Goal: Consume media (video, audio)

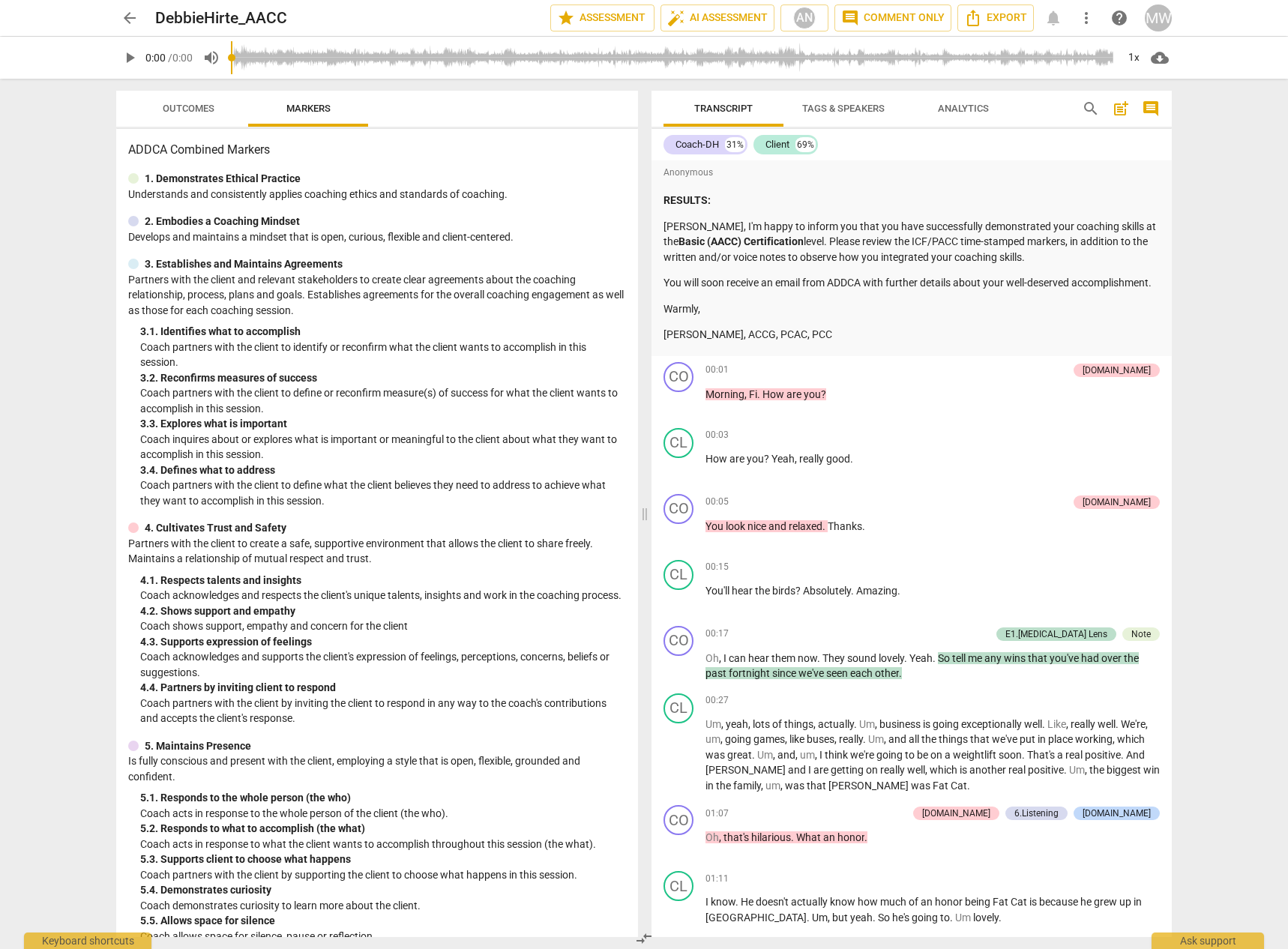
click at [128, 57] on span "play_arrow" at bounding box center [129, 57] width 18 height 18
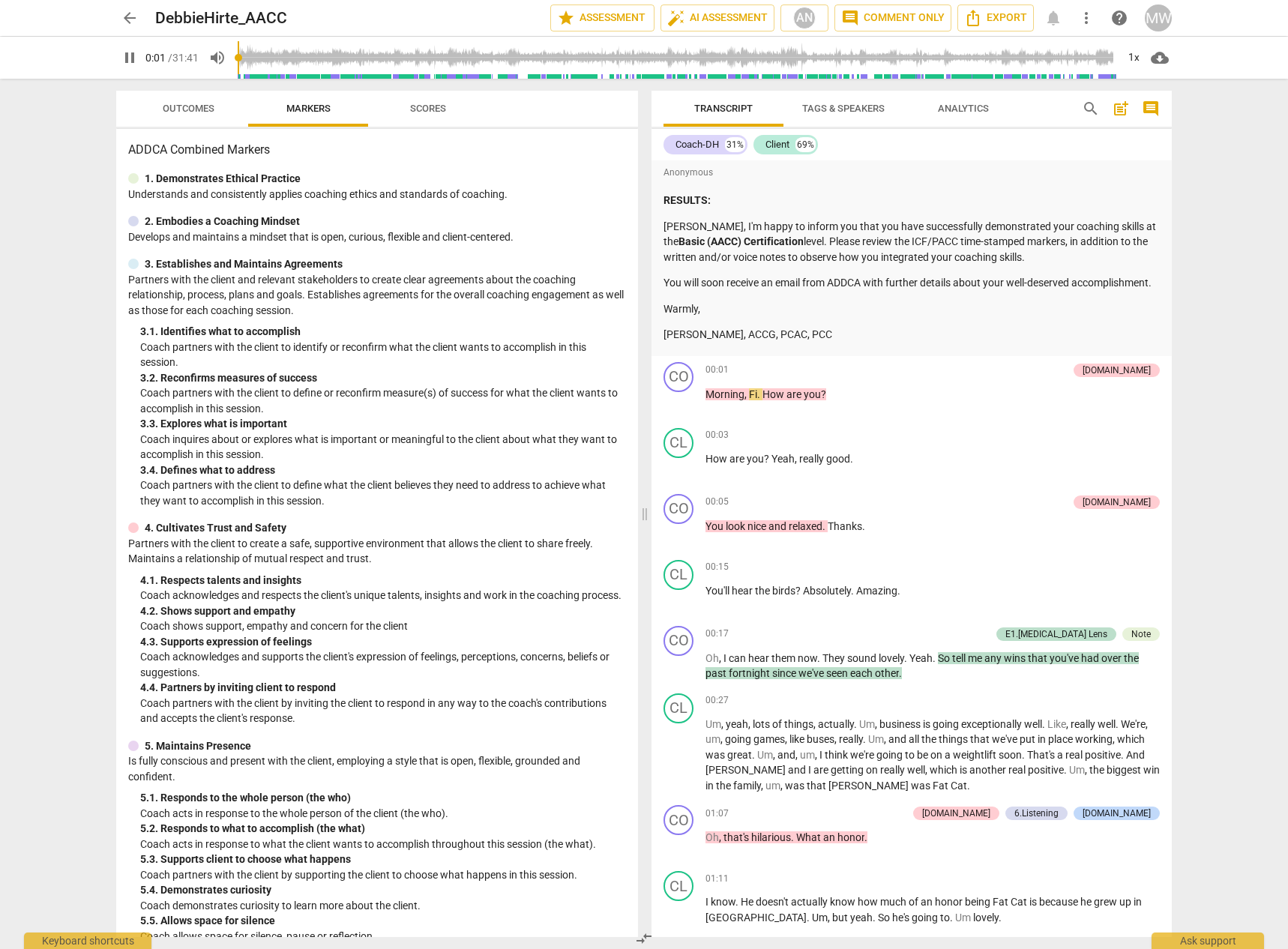
type input "2"
type input "12"
click at [135, 19] on span "arrow_back" at bounding box center [129, 18] width 18 height 18
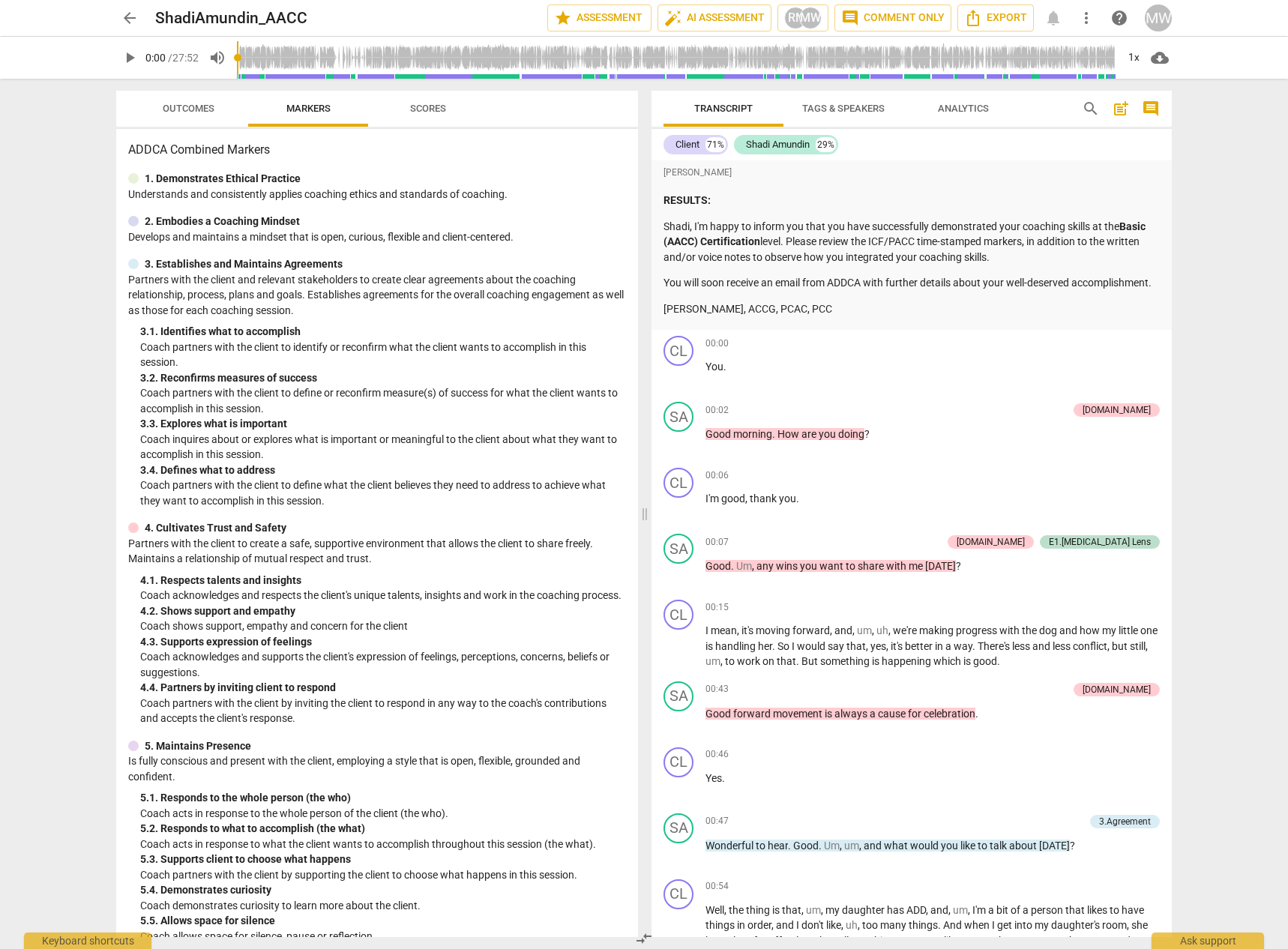
click at [133, 56] on span "play_arrow" at bounding box center [129, 57] width 18 height 18
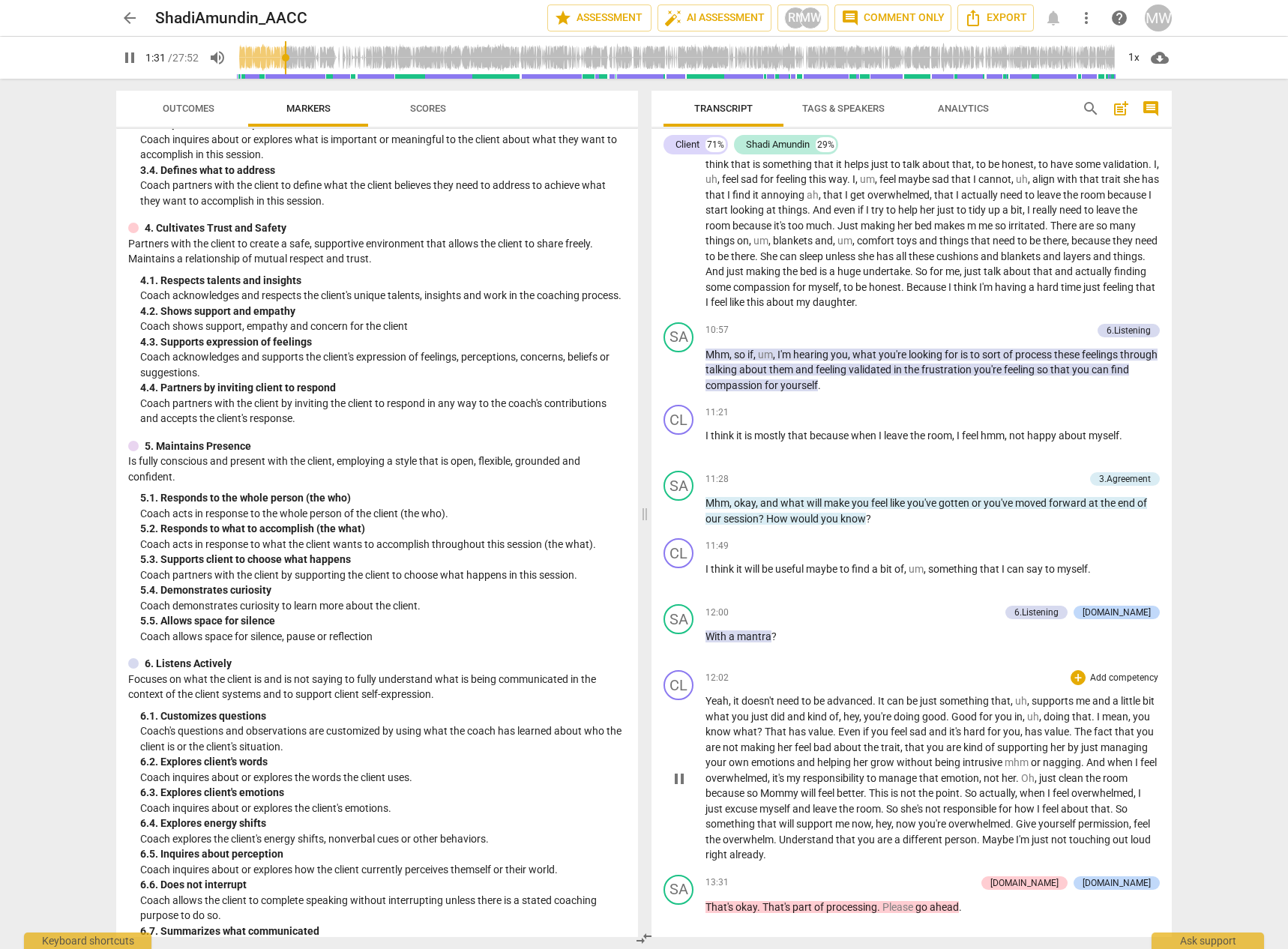
scroll to position [1575, 0]
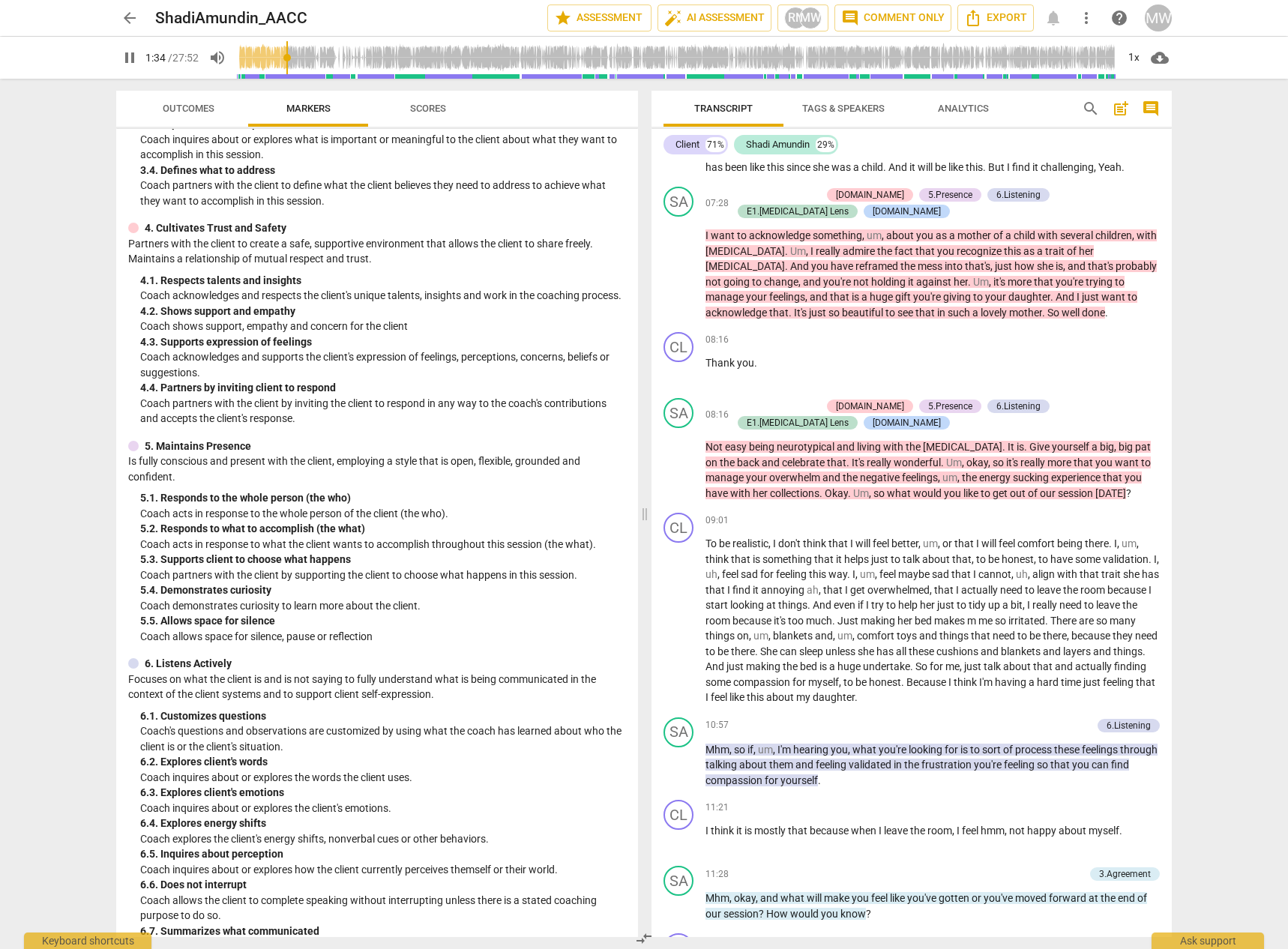
type input "95"
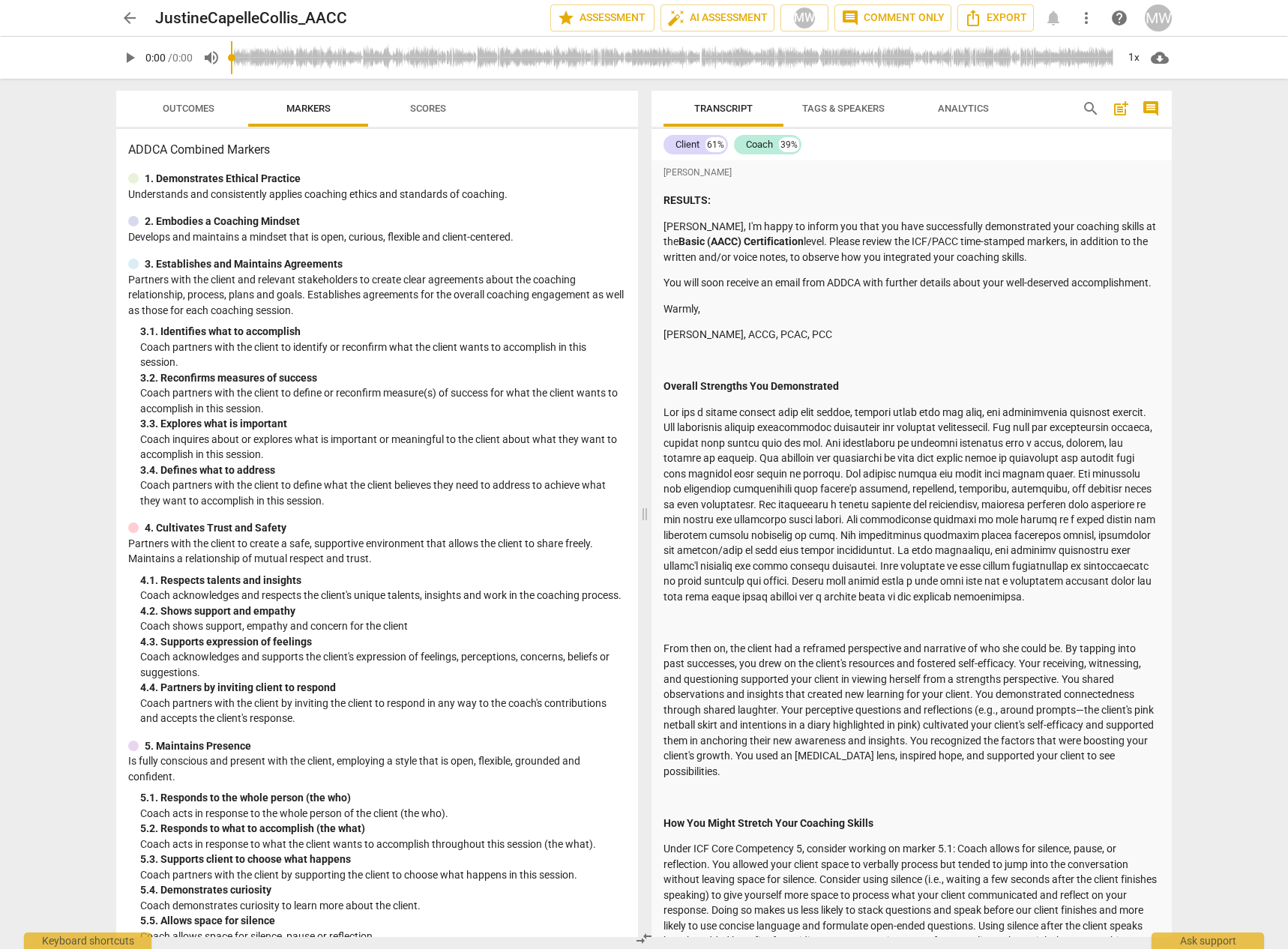
click at [135, 61] on span "play_arrow" at bounding box center [129, 57] width 18 height 18
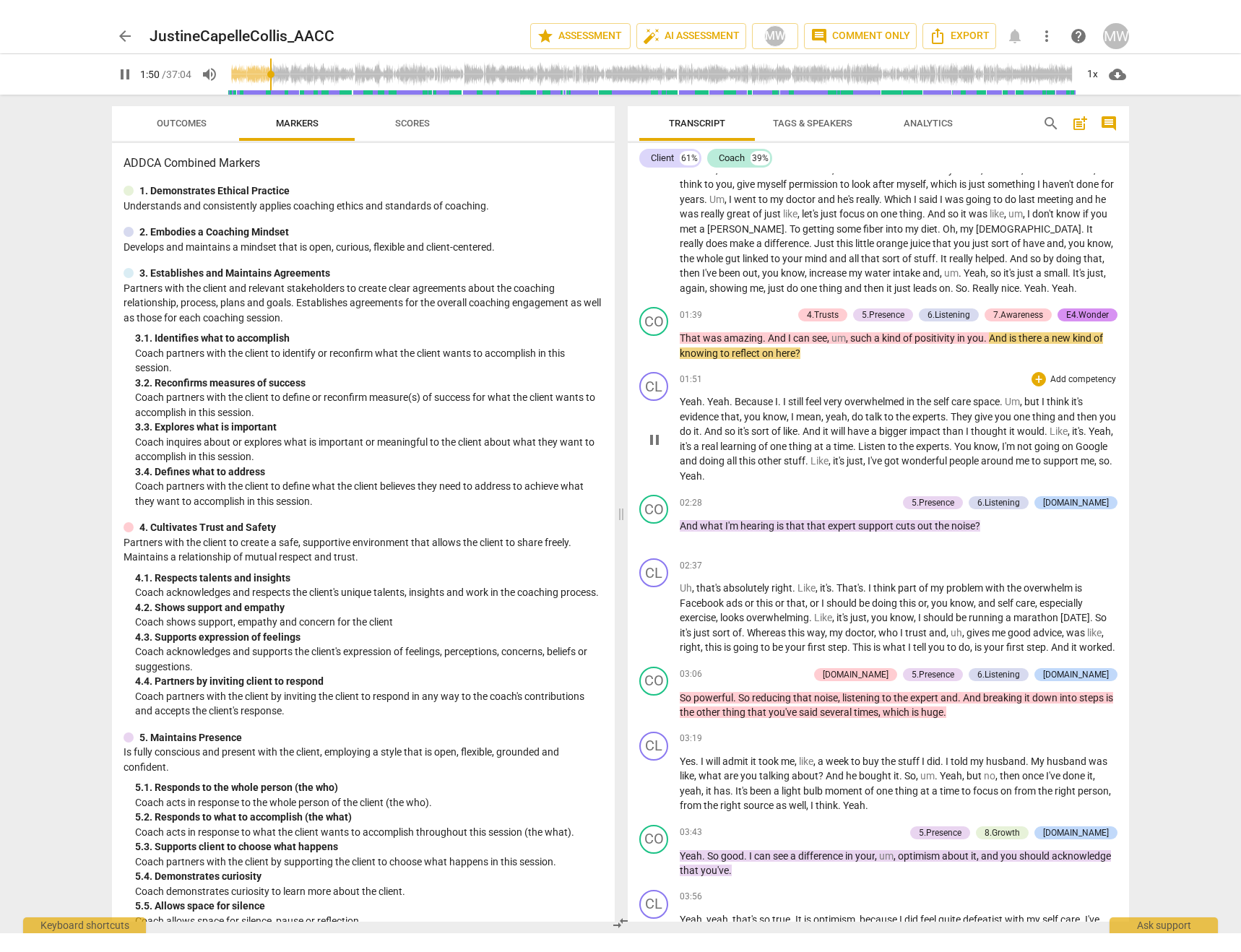
scroll to position [1456, 0]
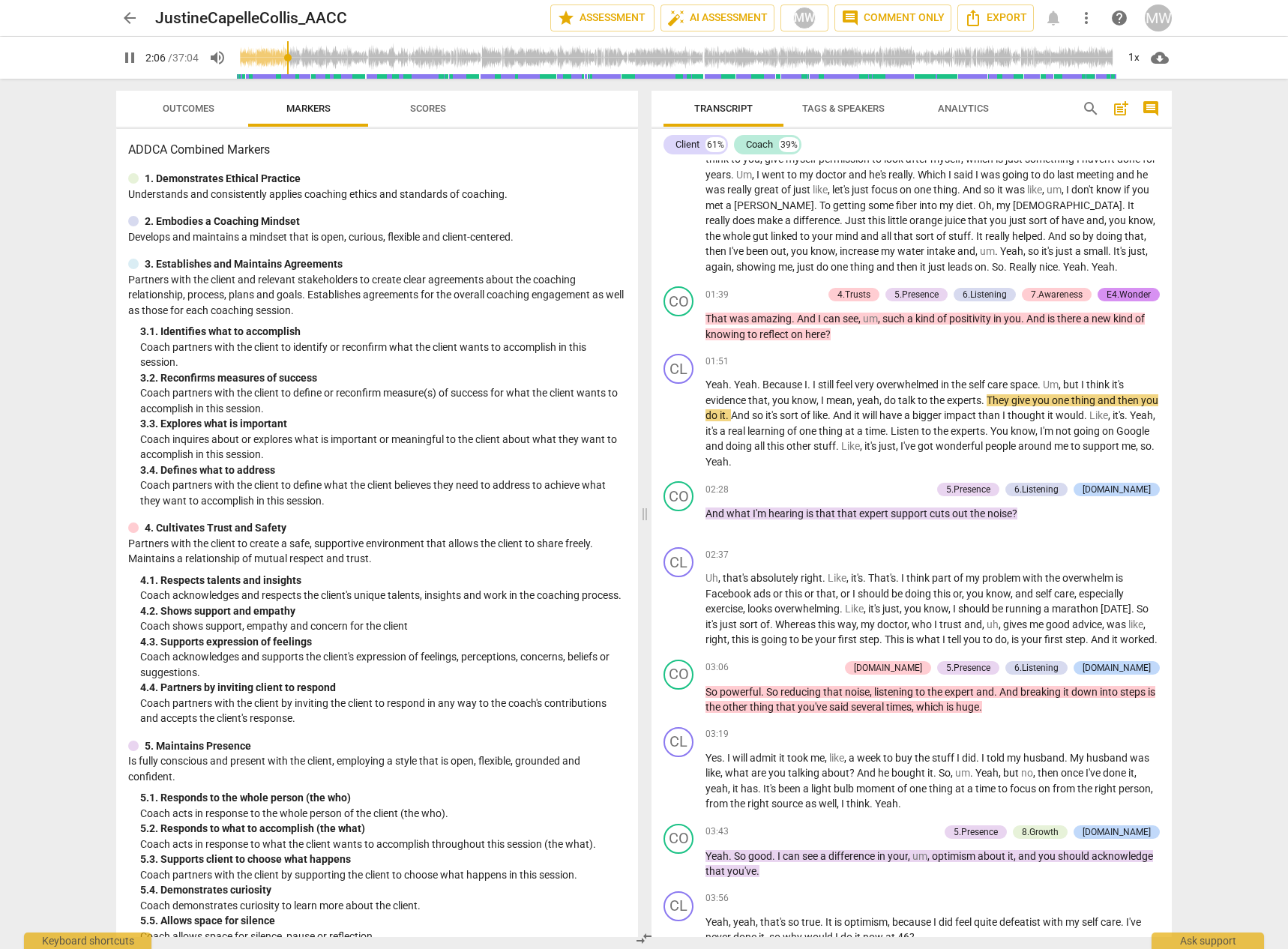
click at [133, 60] on span "pause" at bounding box center [129, 57] width 18 height 18
type input "127"
